Goal: Task Accomplishment & Management: Manage account settings

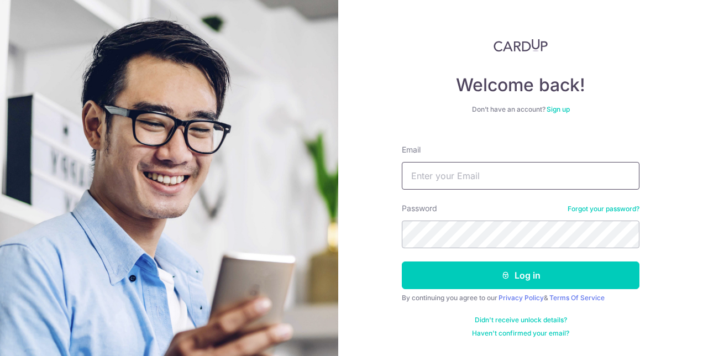
type input "[EMAIL_ADDRESS][DOMAIN_NAME]"
click at [402, 262] on button "Log in" at bounding box center [521, 276] width 238 height 28
